Goal: Use online tool/utility: Utilize a website feature to perform a specific function

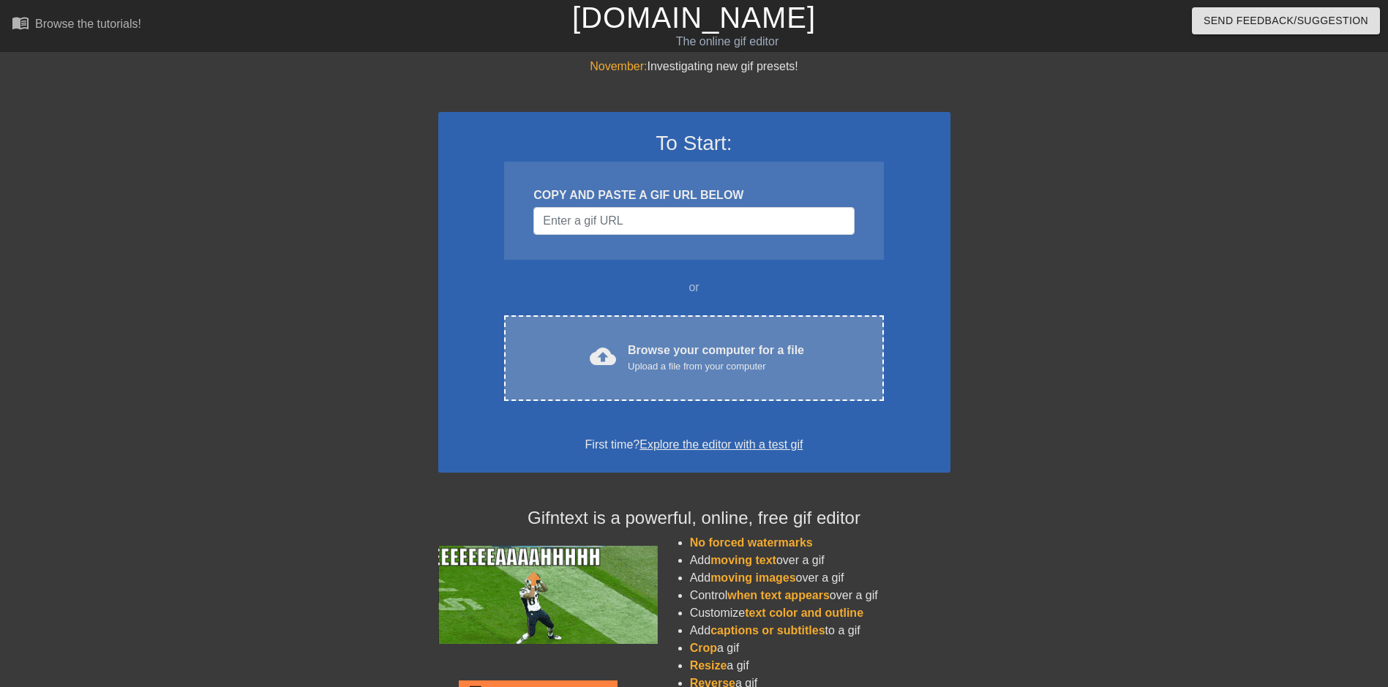
click at [724, 347] on div "Browse your computer for a file Upload a file from your computer" at bounding box center [716, 358] width 176 height 32
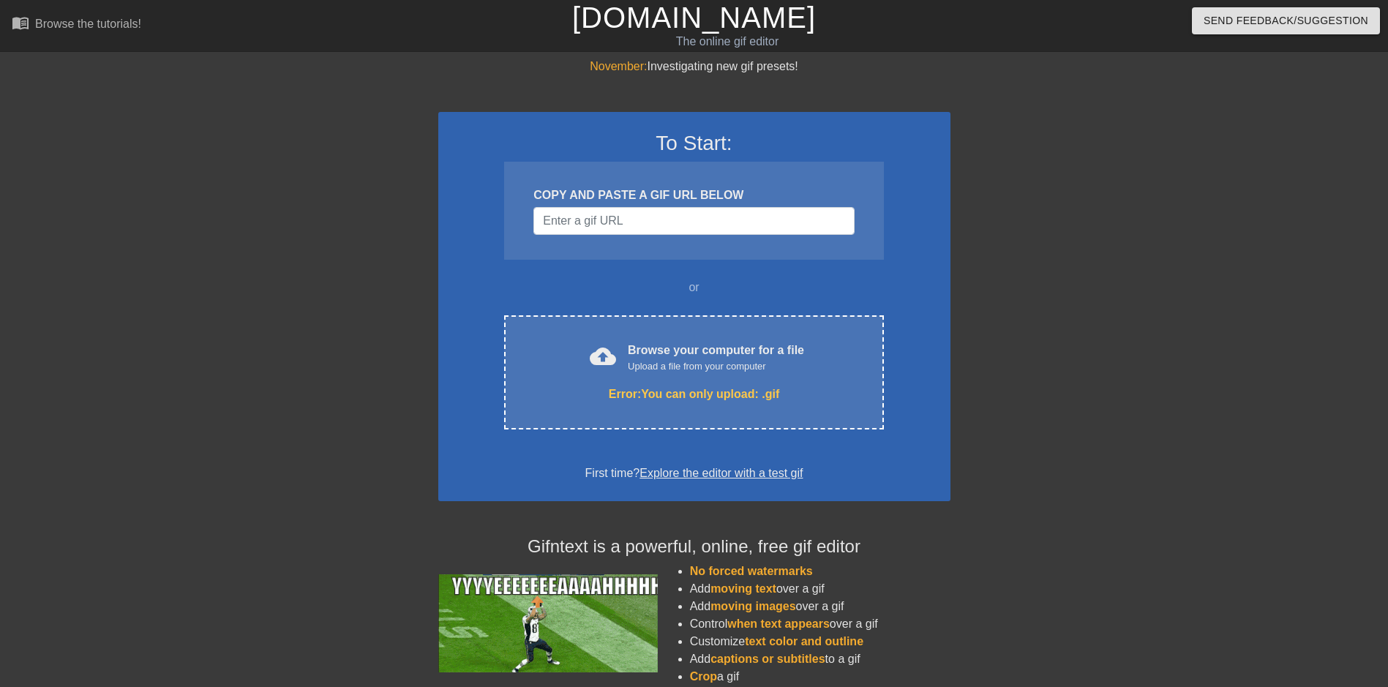
click at [626, 21] on link "[DOMAIN_NAME]" at bounding box center [694, 17] width 244 height 32
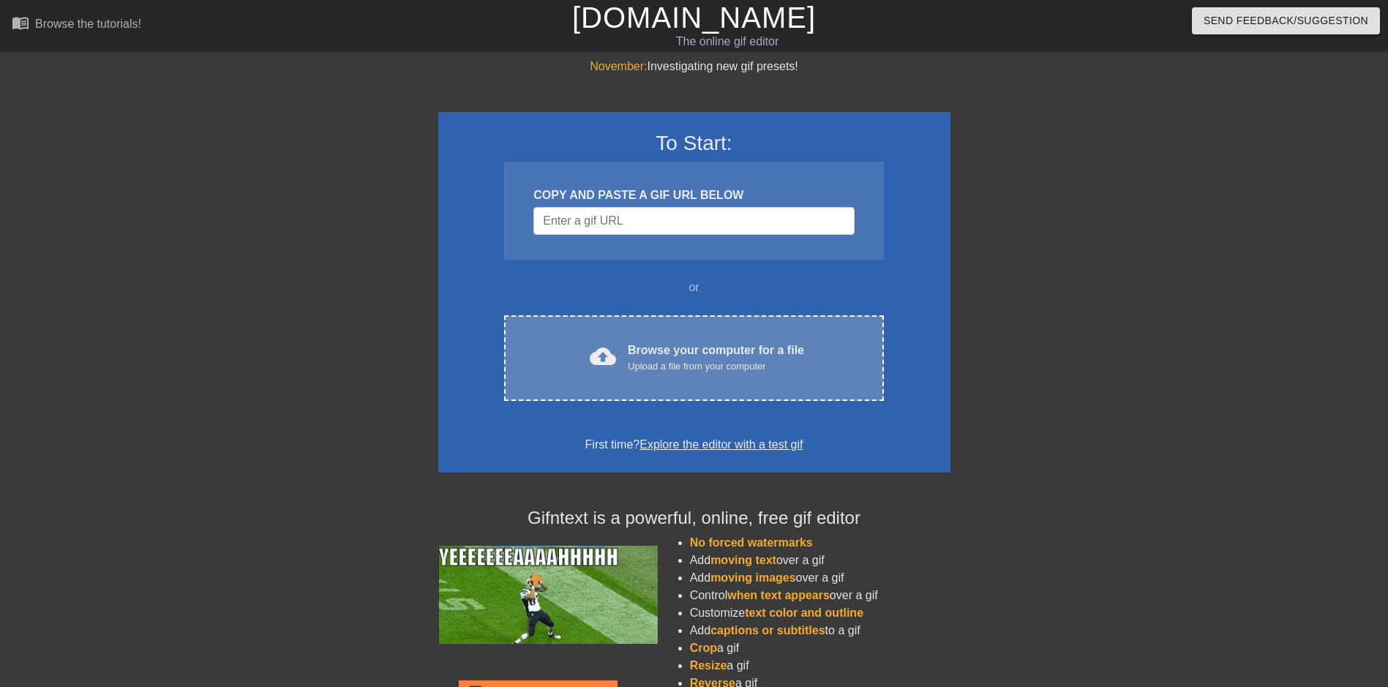
click at [662, 343] on div "Browse your computer for a file Upload a file from your computer" at bounding box center [716, 358] width 176 height 32
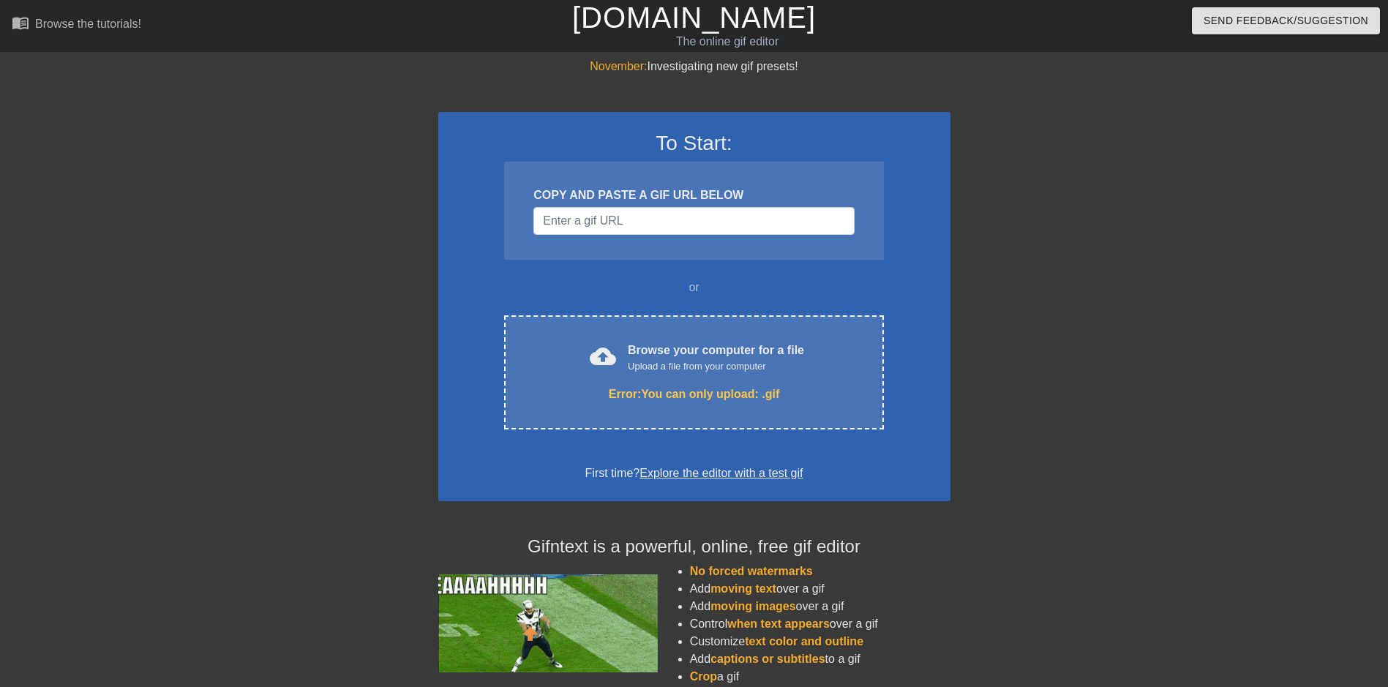
click at [700, 12] on link "[DOMAIN_NAME]" at bounding box center [694, 17] width 244 height 32
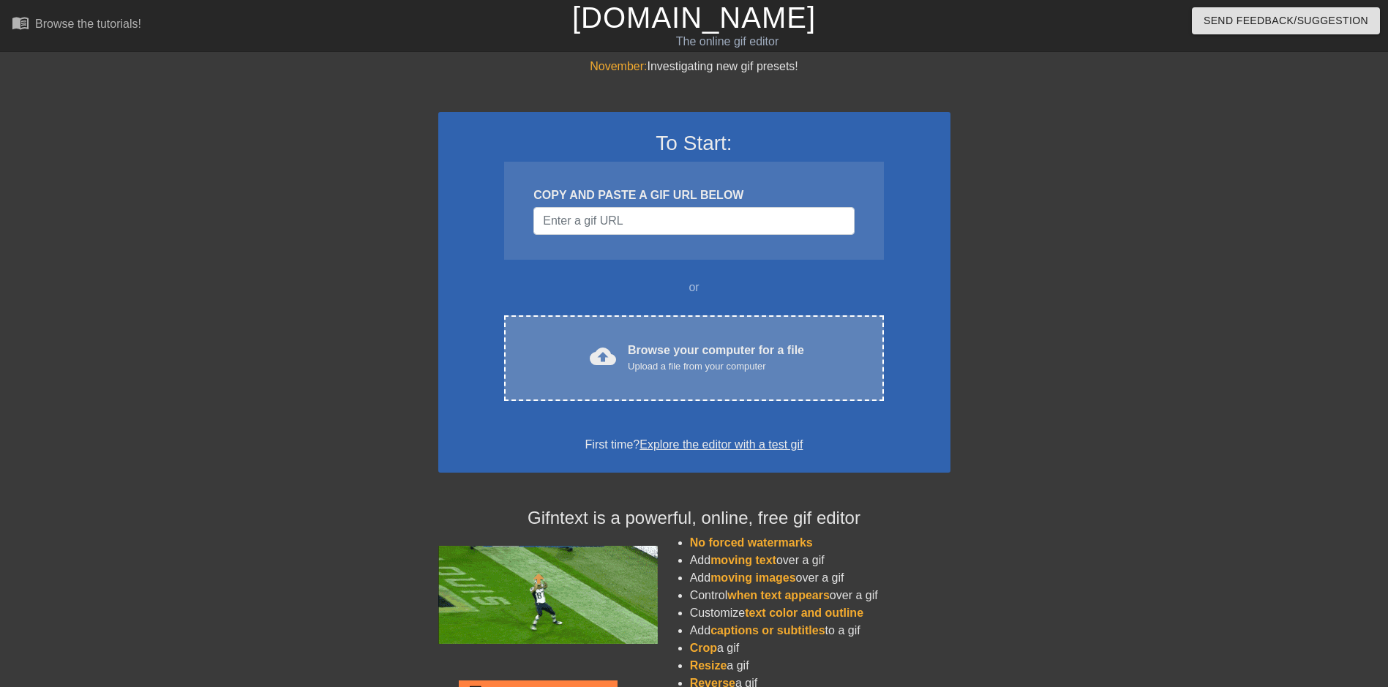
click at [698, 356] on div "Browse your computer for a file Upload a file from your computer" at bounding box center [716, 358] width 176 height 32
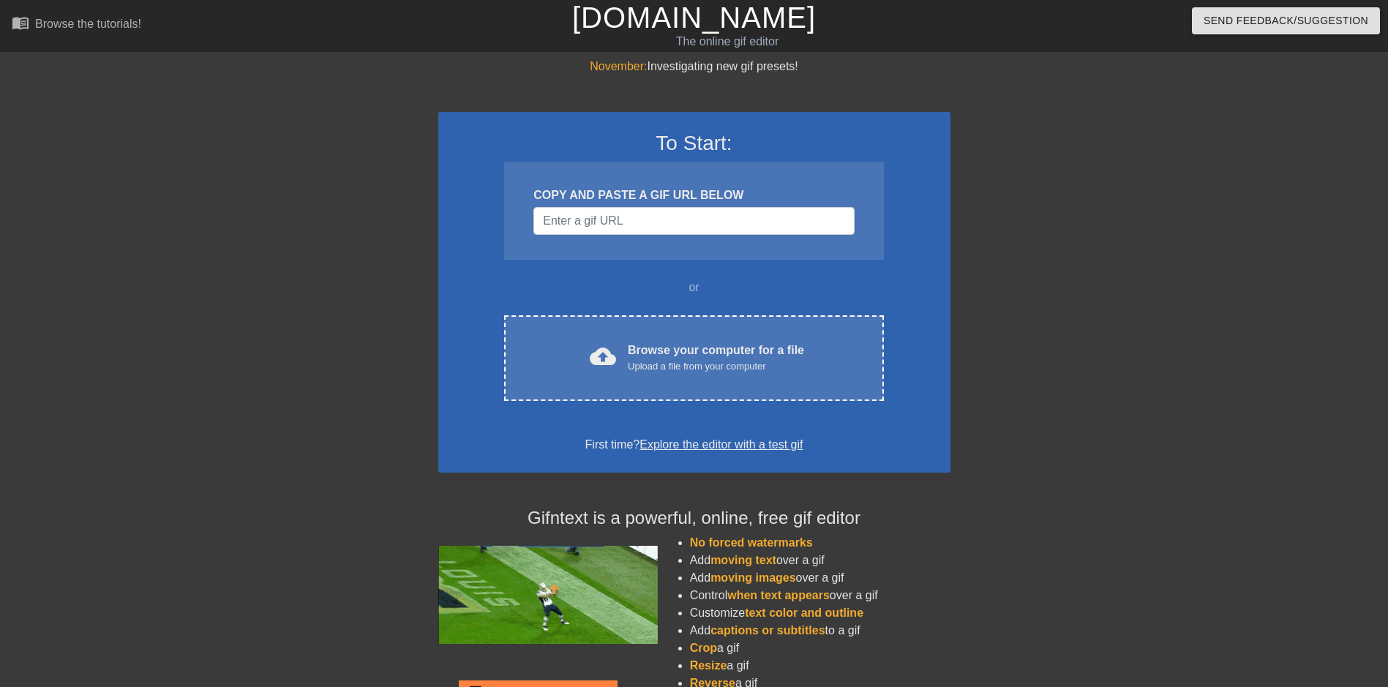
click at [357, 277] on div at bounding box center [310, 277] width 219 height 439
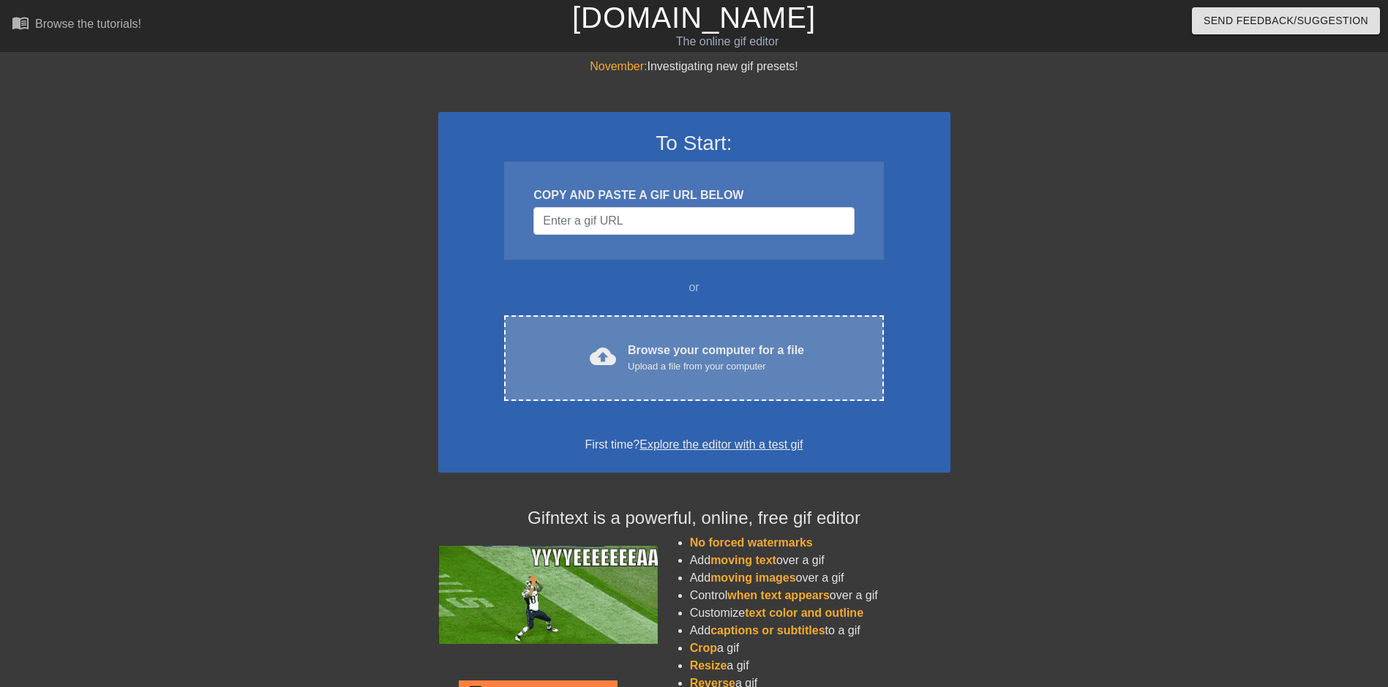
click at [680, 339] on div "cloud_upload Browse your computer for a file Upload a file from your computer C…" at bounding box center [693, 358] width 379 height 86
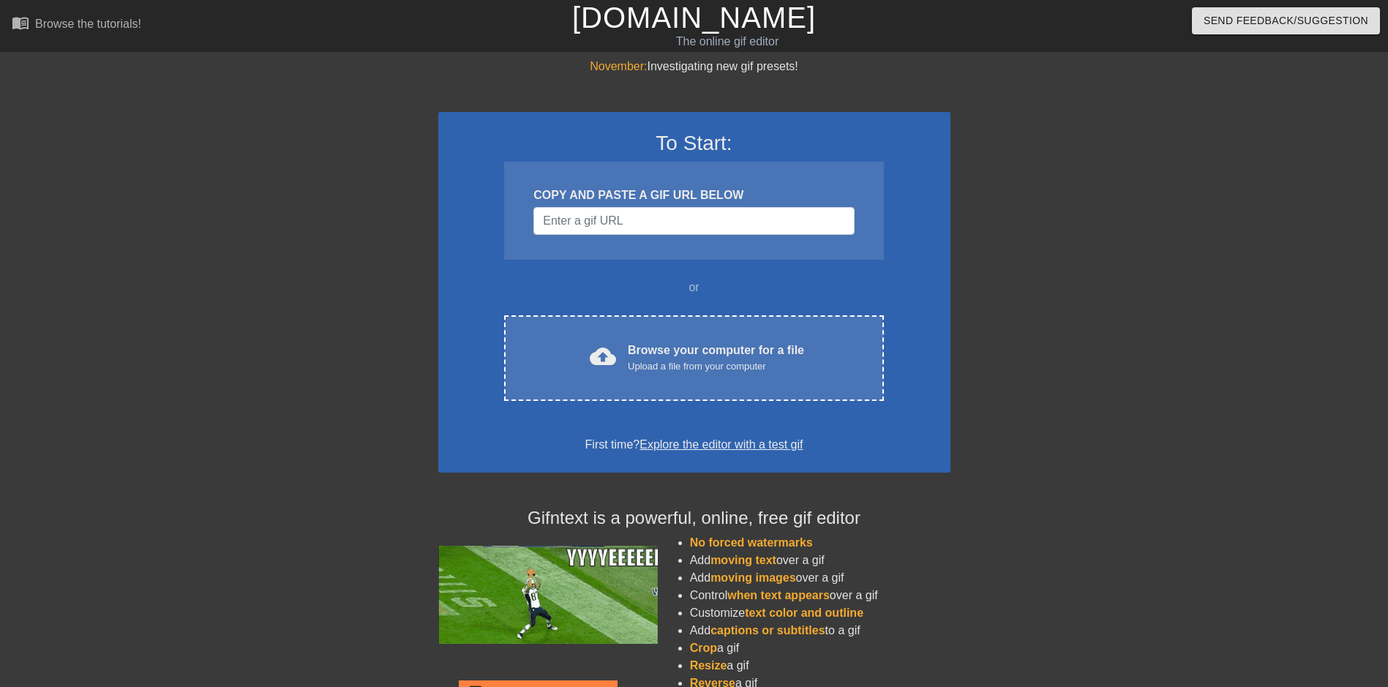
click at [290, 470] on div at bounding box center [310, 277] width 219 height 439
